Goal: Check status: Check status

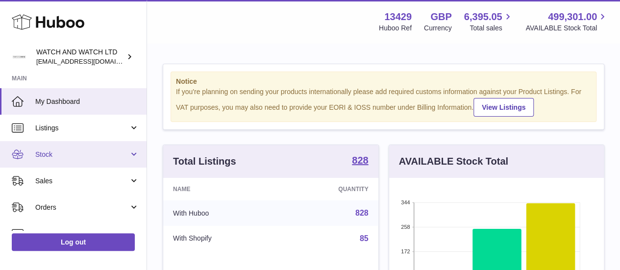
scroll to position [153, 215]
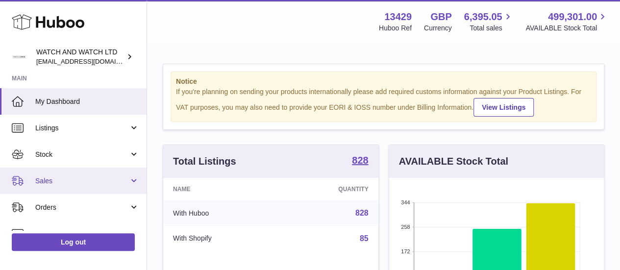
click at [51, 172] on link "Sales" at bounding box center [73, 181] width 147 height 26
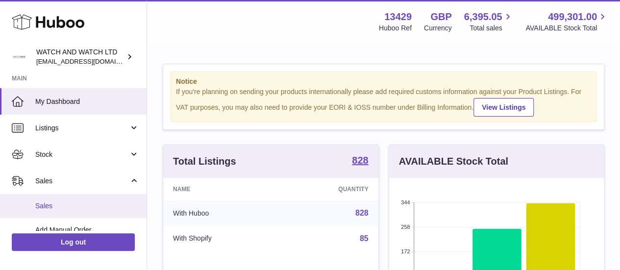
click at [97, 197] on link "Sales" at bounding box center [73, 206] width 147 height 24
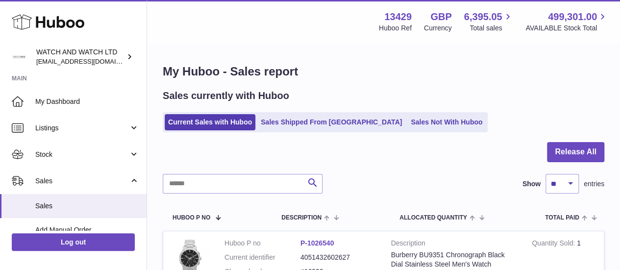
click at [333, 127] on link "Sales Shipped From [GEOGRAPHIC_DATA]" at bounding box center [331, 122] width 148 height 16
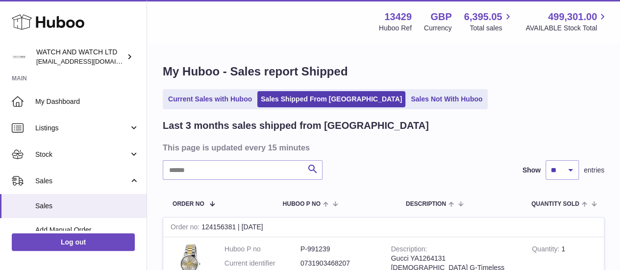
click at [227, 173] on input "text" at bounding box center [243, 170] width 160 height 20
paste input "**********"
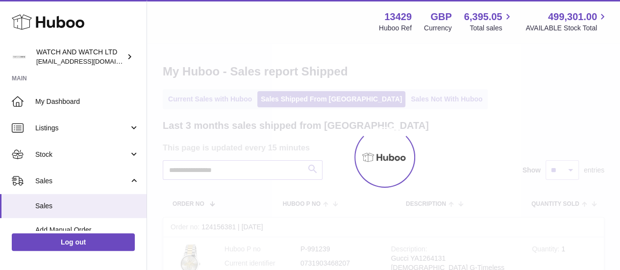
type input "**********"
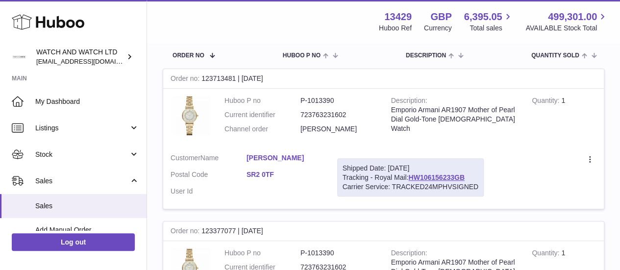
scroll to position [187, 0]
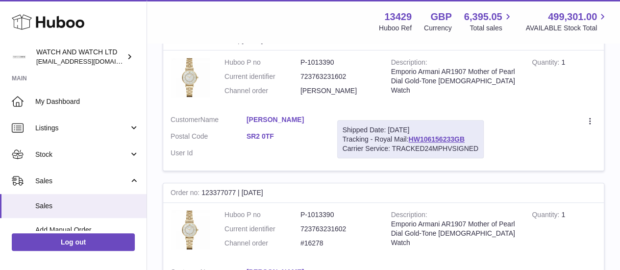
click at [218, 185] on div "Order no 123377077 | 24th Aug" at bounding box center [383, 193] width 441 height 20
click at [243, 208] on td "Huboo P no P-1013390 Current identifier 723763231602 Channel order #16278" at bounding box center [300, 231] width 167 height 57
drag, startPoint x: 237, startPoint y: 195, endPoint x: 204, endPoint y: 189, distance: 33.9
click at [204, 189] on div "Order no 123377077 | 24th Aug" at bounding box center [383, 193] width 441 height 20
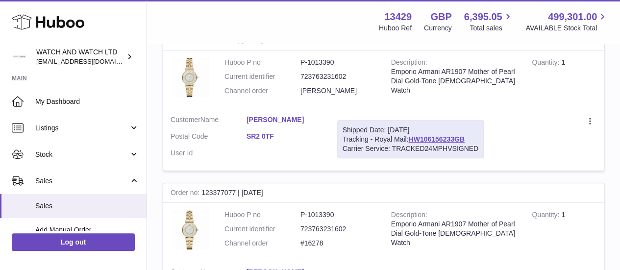
copy div "123377077"
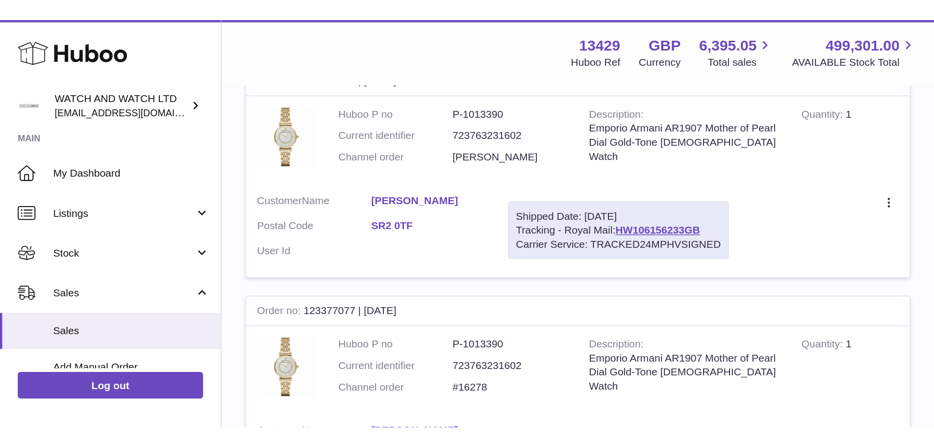
scroll to position [64, 0]
